Goal: Find specific page/section: Find specific page/section

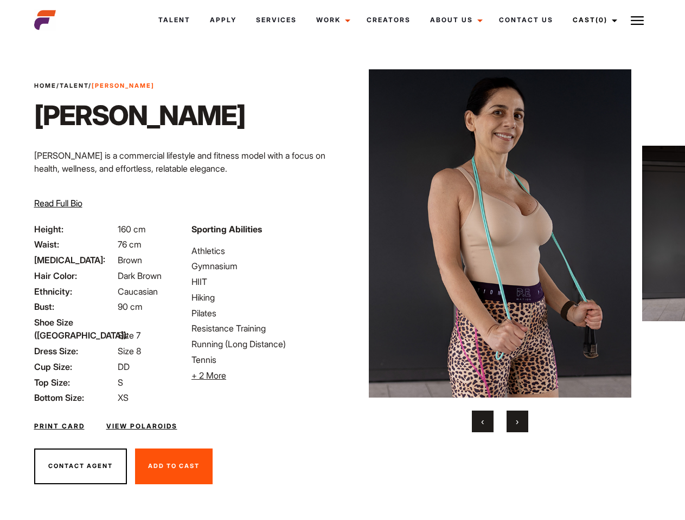
click at [591, 20] on link "Cast (0)" at bounding box center [593, 19] width 61 height 29
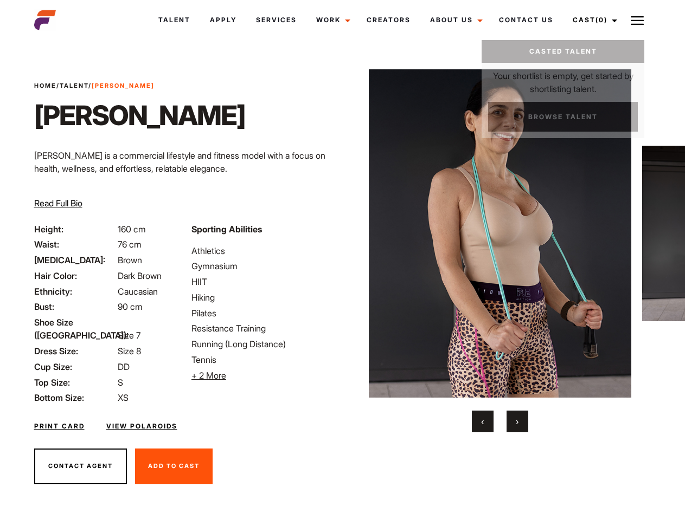
click at [637, 20] on img at bounding box center [636, 20] width 13 height 13
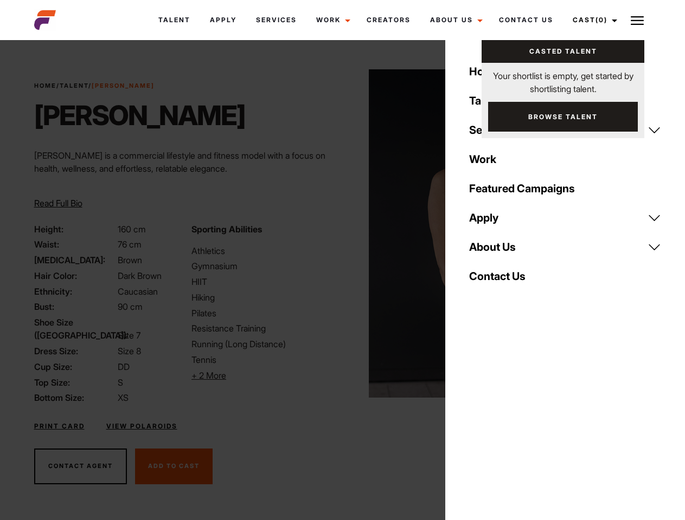
click at [263, 376] on li "+ 2 More Hide More" at bounding box center [263, 375] width 144 height 13
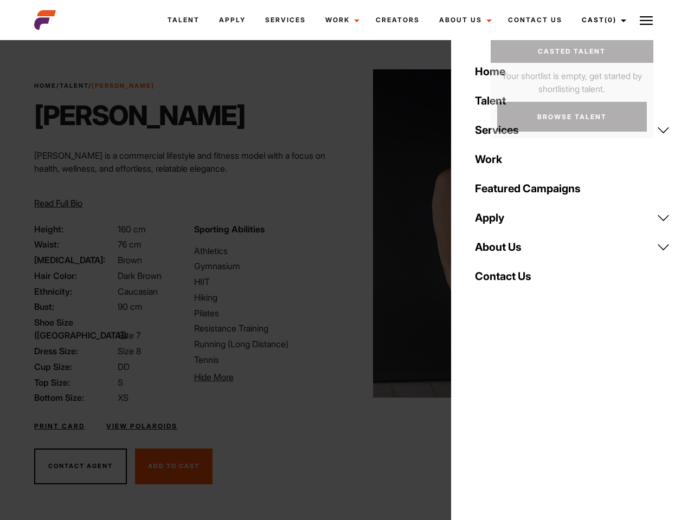
click at [499, 251] on img at bounding box center [504, 233] width 263 height 328
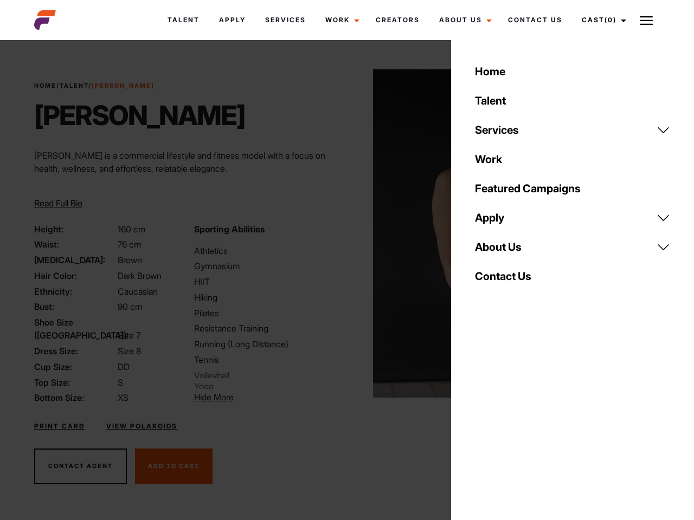
click at [342, 234] on div "Sporting Abilities Athletics Gymnasium HIIT Hiking Pilates Resistance Training …" at bounding box center [267, 314] width 159 height 182
click at [482, 422] on div "Home Talent Services Talent Casting Photography Videography Creative Hair and M…" at bounding box center [572, 260] width 243 height 520
click at [517, 422] on div "Home Talent Services Talent Casting Photography Videography Creative Hair and M…" at bounding box center [572, 260] width 243 height 520
